Goal: Find specific page/section: Find specific page/section

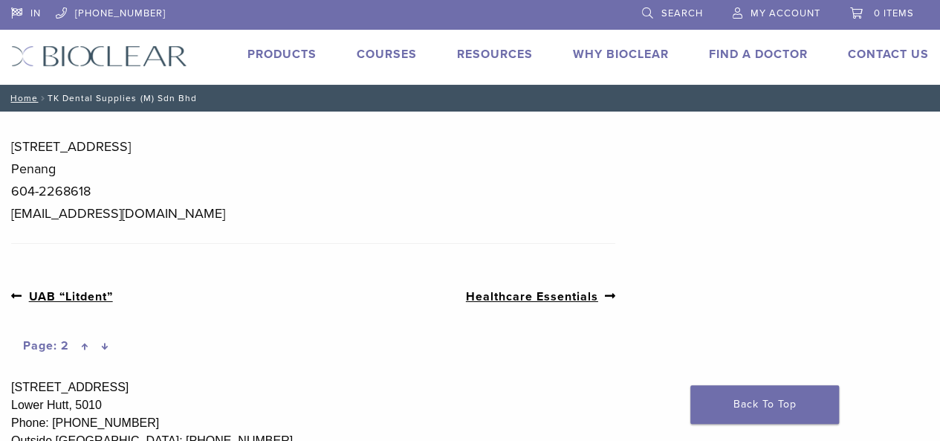
click at [294, 59] on link "Products" at bounding box center [281, 54] width 69 height 15
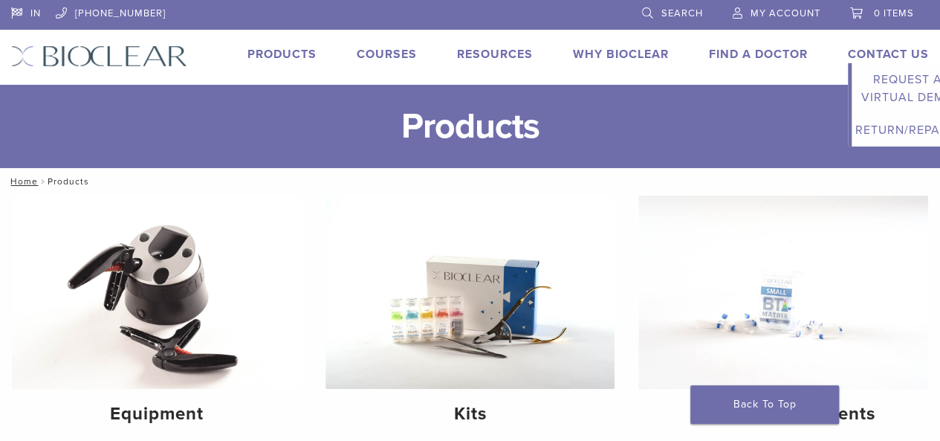
click at [899, 45] on li "Contact Us Expand child menu Request a Virtual Demo Return/Repairs" at bounding box center [888, 54] width 81 height 18
click at [889, 48] on link "Contact Us" at bounding box center [888, 54] width 81 height 15
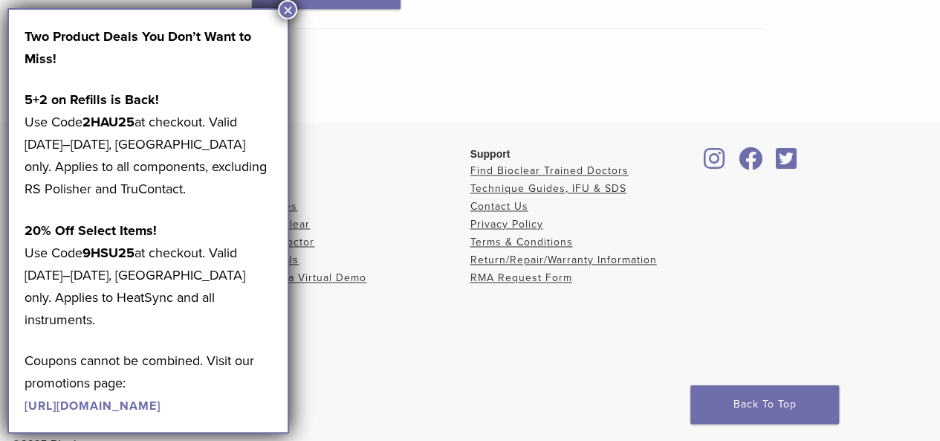
scroll to position [1051, 0]
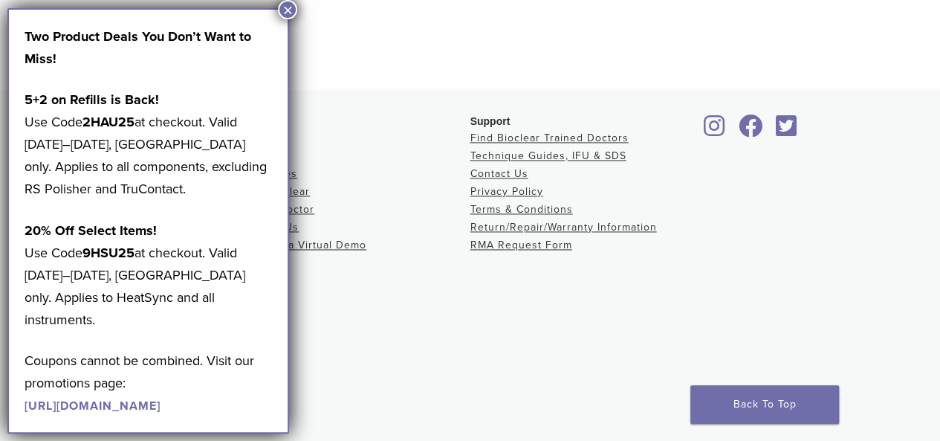
click at [481, 338] on div "Support Find Bioclear Trained Doctors Technique Guides, IFU & SDS Contact Us Pr…" at bounding box center [584, 259] width 229 height 290
click at [291, 11] on button "×" at bounding box center [287, 9] width 19 height 19
